Goal: Check status: Check status

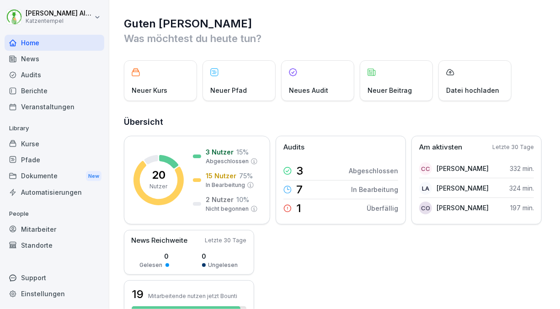
click at [79, 231] on div "Mitarbeiter" at bounding box center [55, 229] width 100 height 16
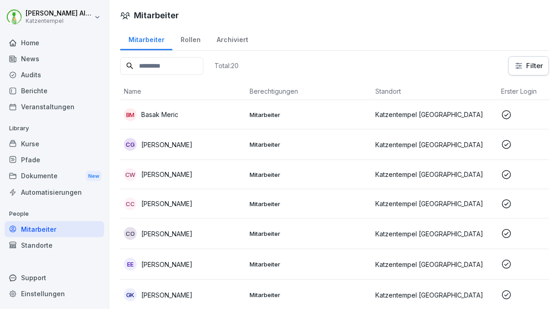
click at [157, 206] on p "[PERSON_NAME]" at bounding box center [166, 204] width 51 height 10
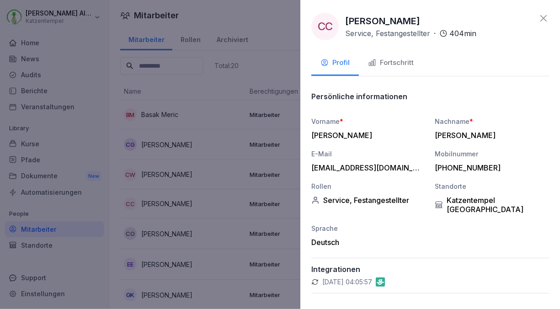
click at [389, 64] on div "Fortschritt" at bounding box center [391, 63] width 46 height 11
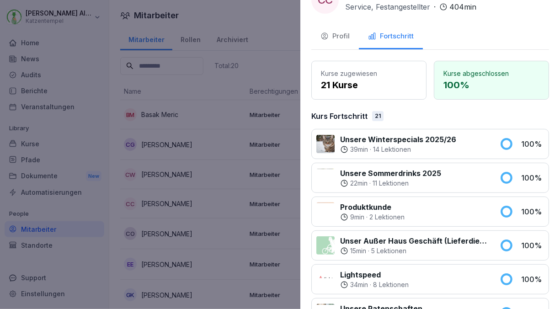
scroll to position [21, 0]
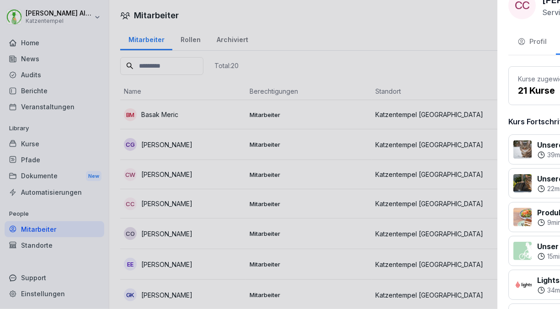
click at [274, 17] on div at bounding box center [280, 154] width 560 height 309
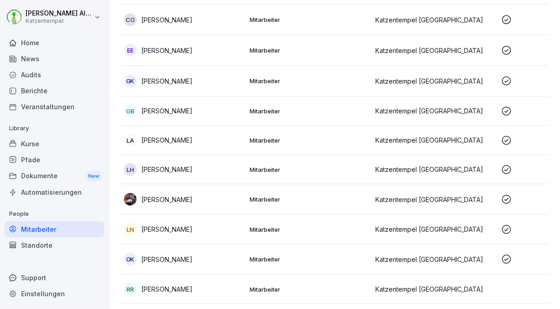
scroll to position [202, 0]
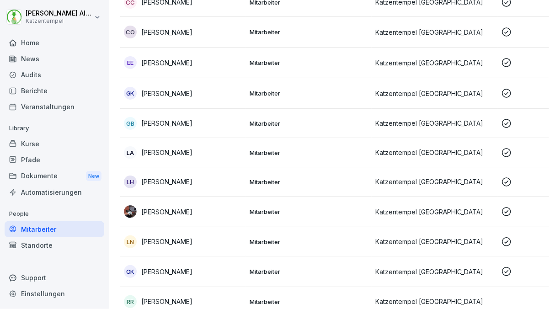
click at [280, 125] on p "Mitarbeiter" at bounding box center [308, 123] width 118 height 8
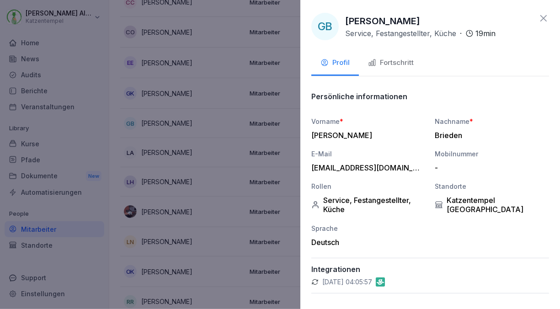
click at [408, 64] on div "Fortschritt" at bounding box center [391, 63] width 46 height 11
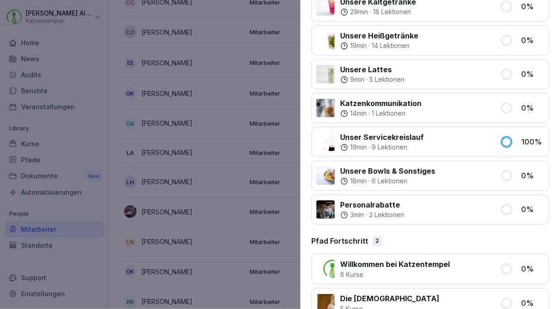
scroll to position [1020, 0]
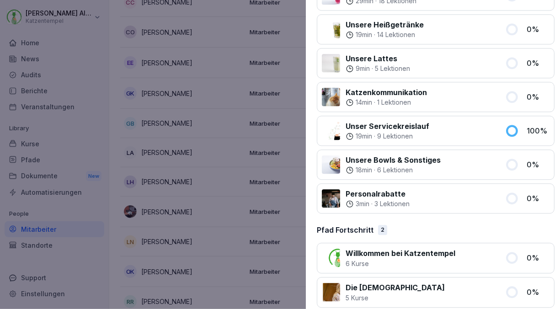
click at [112, 66] on div at bounding box center [280, 154] width 560 height 309
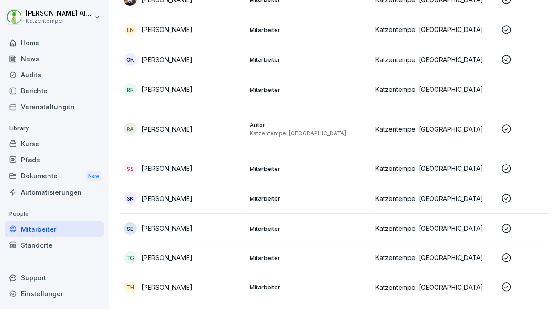
scroll to position [427, 0]
click at [211, 214] on td "SB Sienna Butt" at bounding box center [183, 228] width 126 height 29
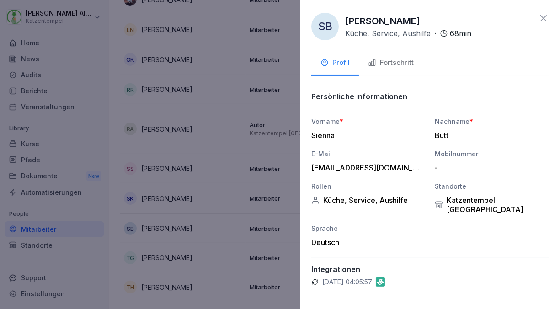
click at [400, 64] on div "Fortschritt" at bounding box center [391, 63] width 46 height 11
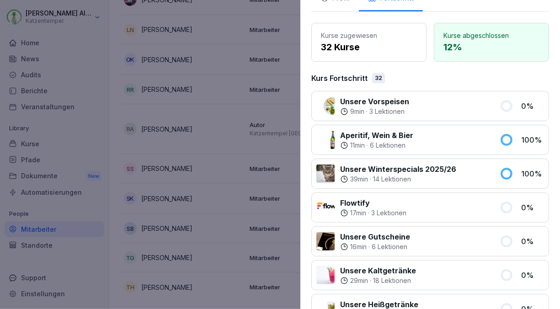
scroll to position [79, 0]
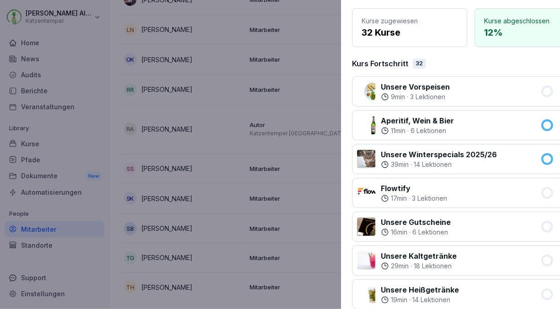
click at [114, 184] on div at bounding box center [280, 154] width 560 height 309
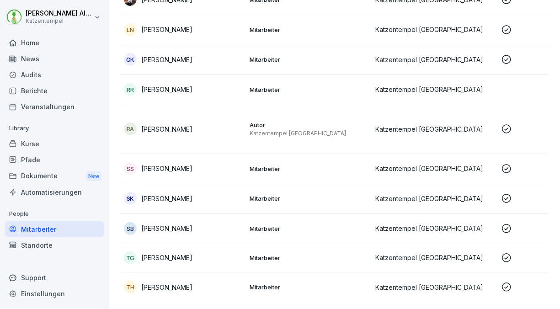
click at [155, 253] on p "[PERSON_NAME]" at bounding box center [166, 258] width 51 height 10
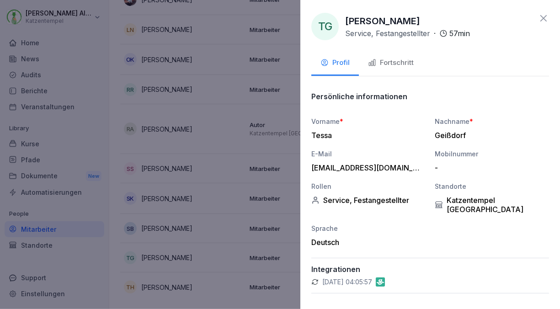
click at [394, 62] on div "Fortschritt" at bounding box center [391, 63] width 46 height 11
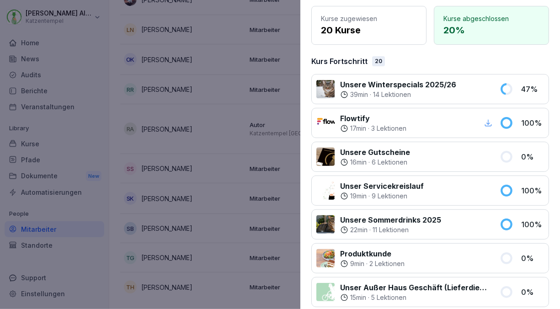
scroll to position [82, 0]
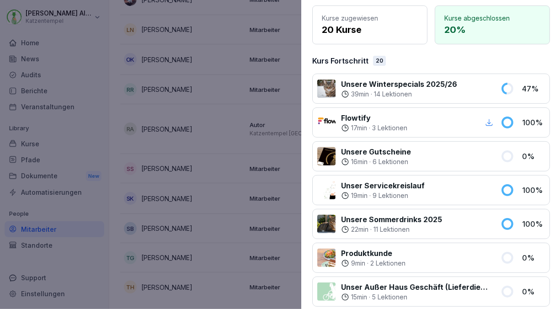
click at [114, 121] on div at bounding box center [280, 154] width 560 height 309
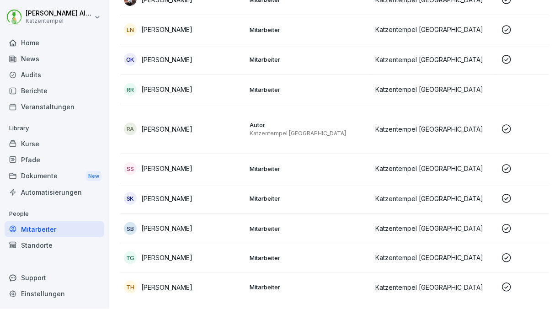
click at [157, 194] on p "[PERSON_NAME]" at bounding box center [166, 199] width 51 height 10
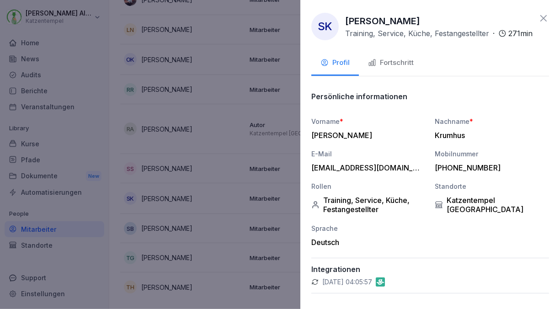
click at [394, 68] on div "Fortschritt" at bounding box center [391, 63] width 46 height 11
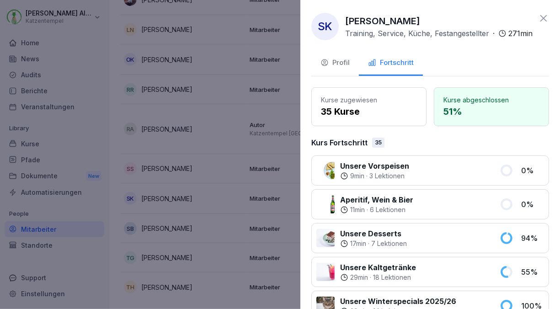
scroll to position [165, 0]
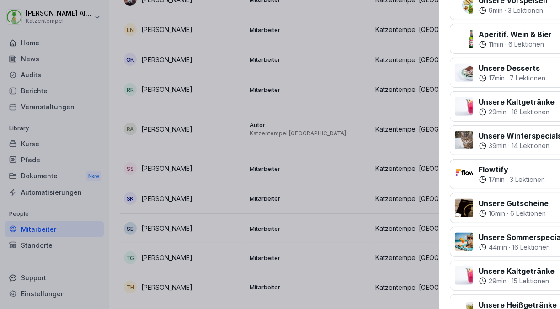
click at [108, 137] on div at bounding box center [280, 154] width 560 height 309
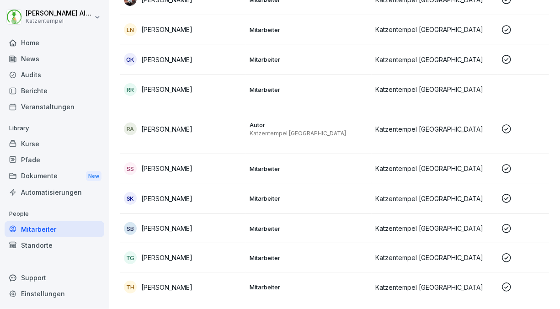
click at [196, 154] on td "SS [PERSON_NAME]" at bounding box center [183, 168] width 126 height 29
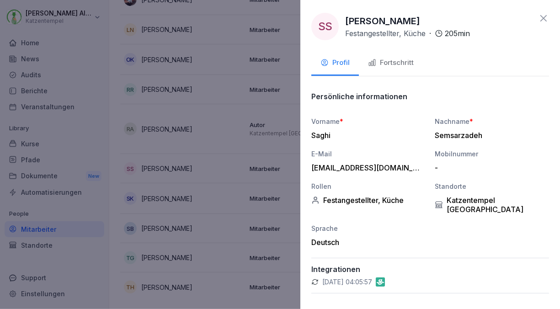
click at [400, 63] on div "Fortschritt" at bounding box center [391, 63] width 46 height 11
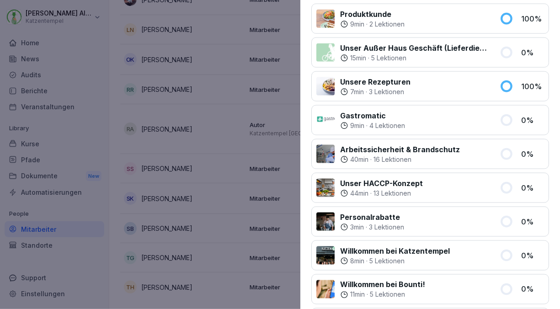
scroll to position [554, 0]
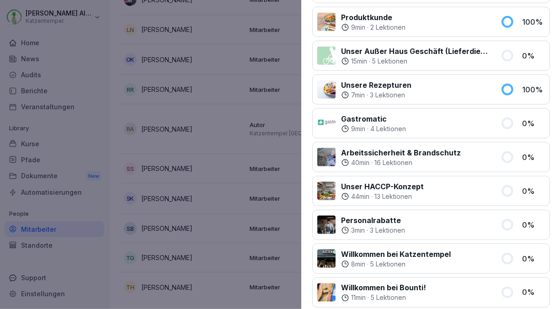
click at [101, 101] on div at bounding box center [280, 154] width 560 height 309
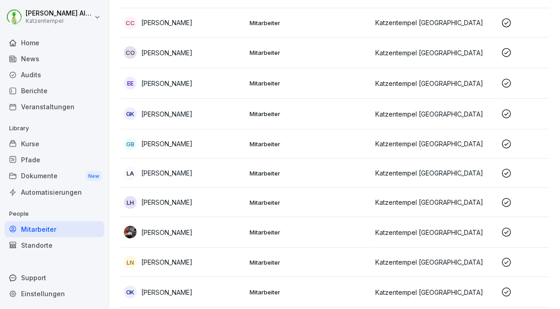
scroll to position [175, 0]
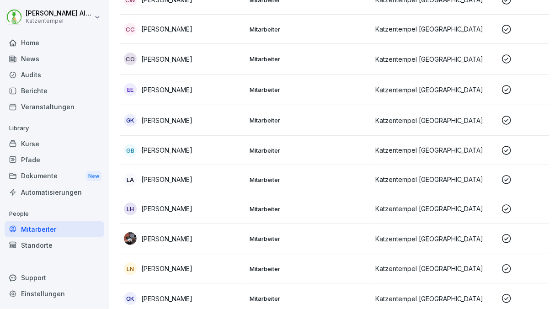
click at [183, 207] on div "LH [PERSON_NAME]" at bounding box center [183, 208] width 118 height 13
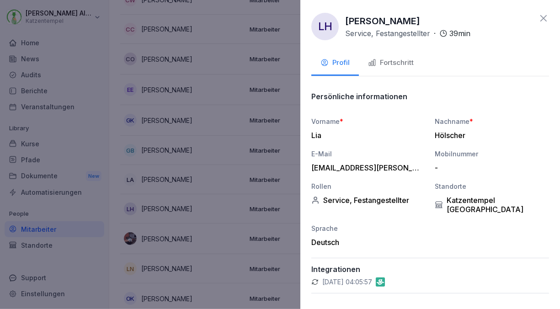
click at [398, 62] on div "Fortschritt" at bounding box center [391, 63] width 46 height 11
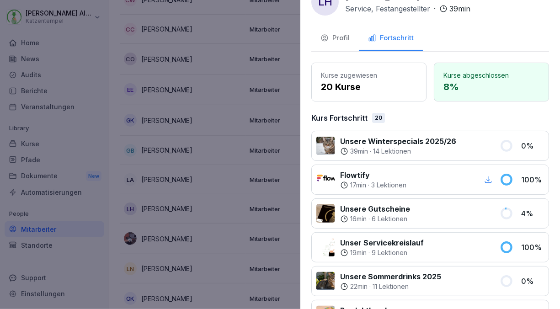
scroll to position [25, 0]
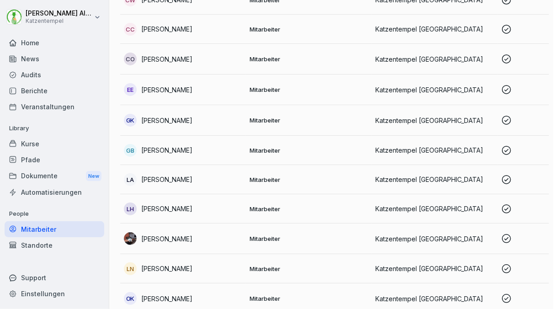
click at [116, 136] on div at bounding box center [280, 154] width 560 height 309
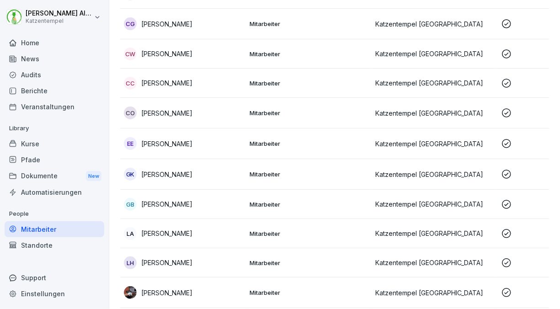
scroll to position [120, 0]
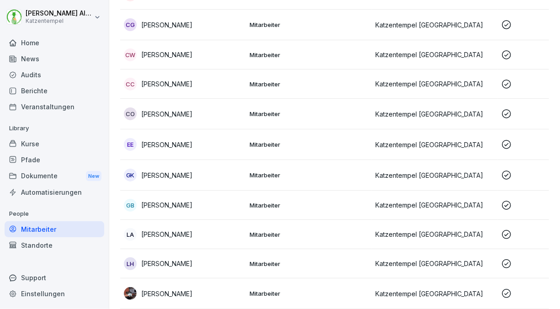
click at [153, 138] on div "EE [PERSON_NAME]" at bounding box center [183, 144] width 118 height 13
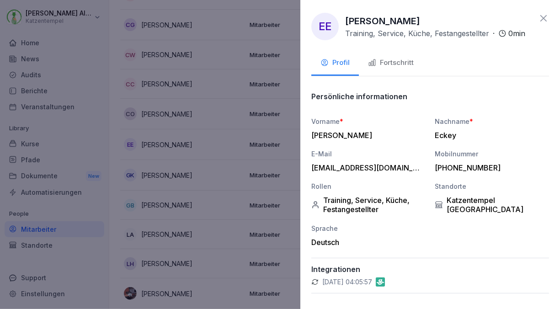
click at [391, 65] on button "Fortschritt" at bounding box center [391, 63] width 64 height 25
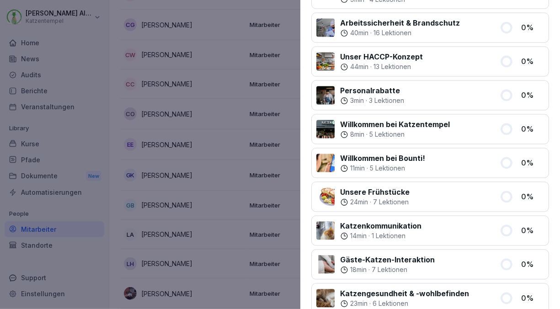
scroll to position [1029, 0]
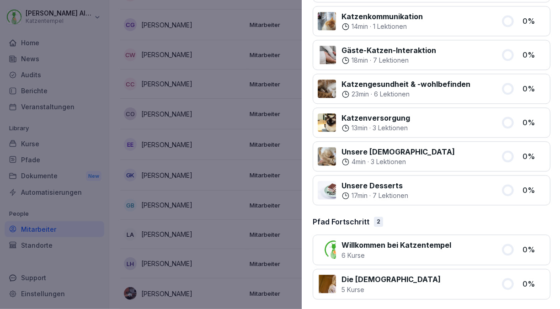
click at [122, 86] on div at bounding box center [280, 154] width 560 height 309
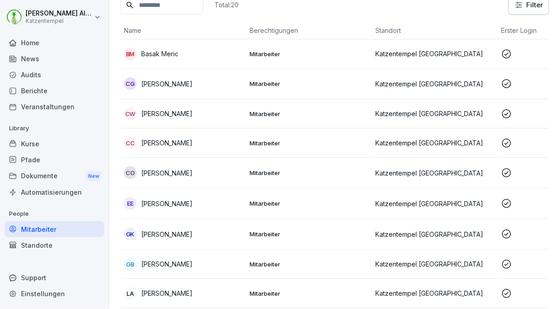
scroll to position [60, 0]
click at [179, 109] on p "[PERSON_NAME]" at bounding box center [166, 114] width 51 height 10
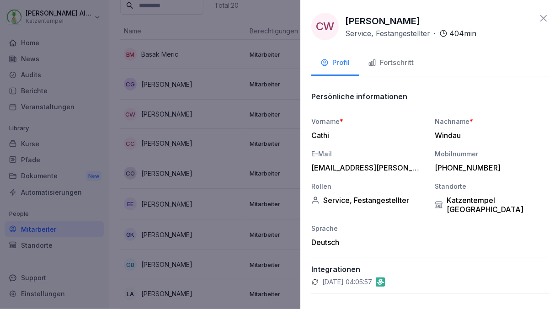
click at [392, 63] on div "Fortschritt" at bounding box center [391, 63] width 46 height 11
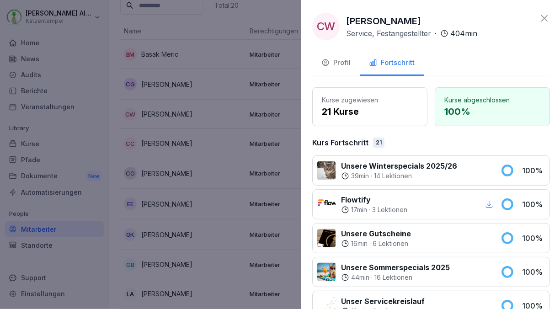
click at [148, 80] on div at bounding box center [280, 154] width 560 height 309
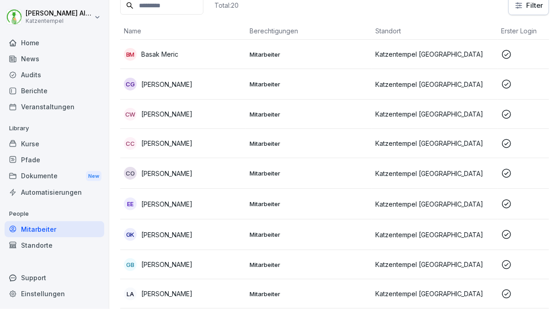
click at [148, 80] on p "[PERSON_NAME]" at bounding box center [166, 85] width 51 height 10
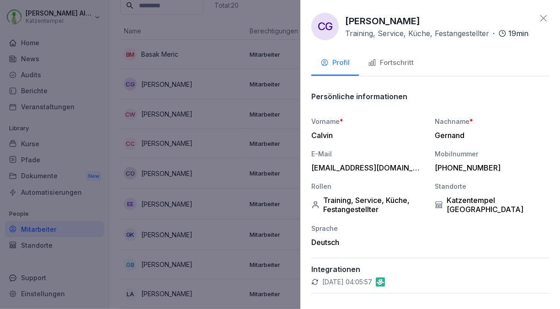
click at [396, 66] on div "Fortschritt" at bounding box center [391, 63] width 46 height 11
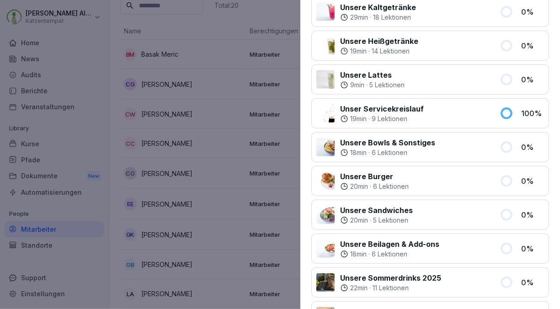
scroll to position [327, 0]
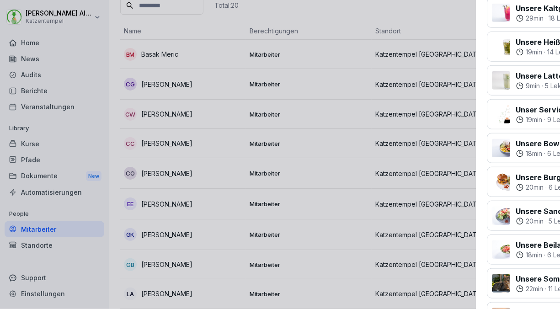
click at [167, 38] on div at bounding box center [280, 154] width 560 height 309
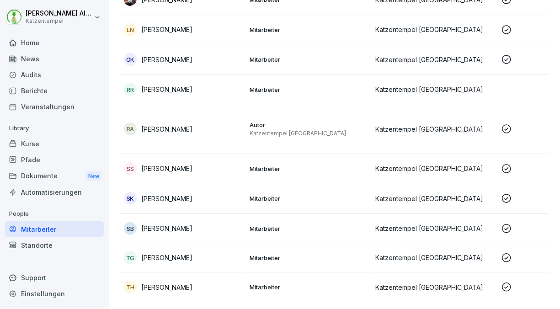
scroll to position [426, 0]
click at [217, 281] on div "TH [PERSON_NAME]" at bounding box center [183, 287] width 118 height 13
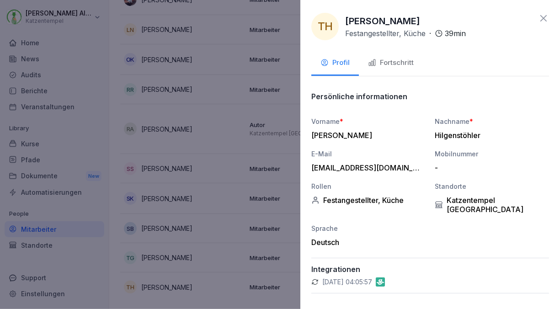
click at [408, 61] on div "Fortschritt" at bounding box center [391, 63] width 46 height 11
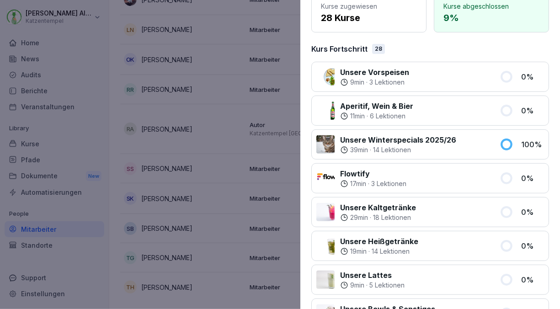
scroll to position [93, 0]
click at [390, 107] on p "Aperitif, Wein & Bier" at bounding box center [376, 106] width 73 height 11
